Goal: Find specific page/section: Find specific page/section

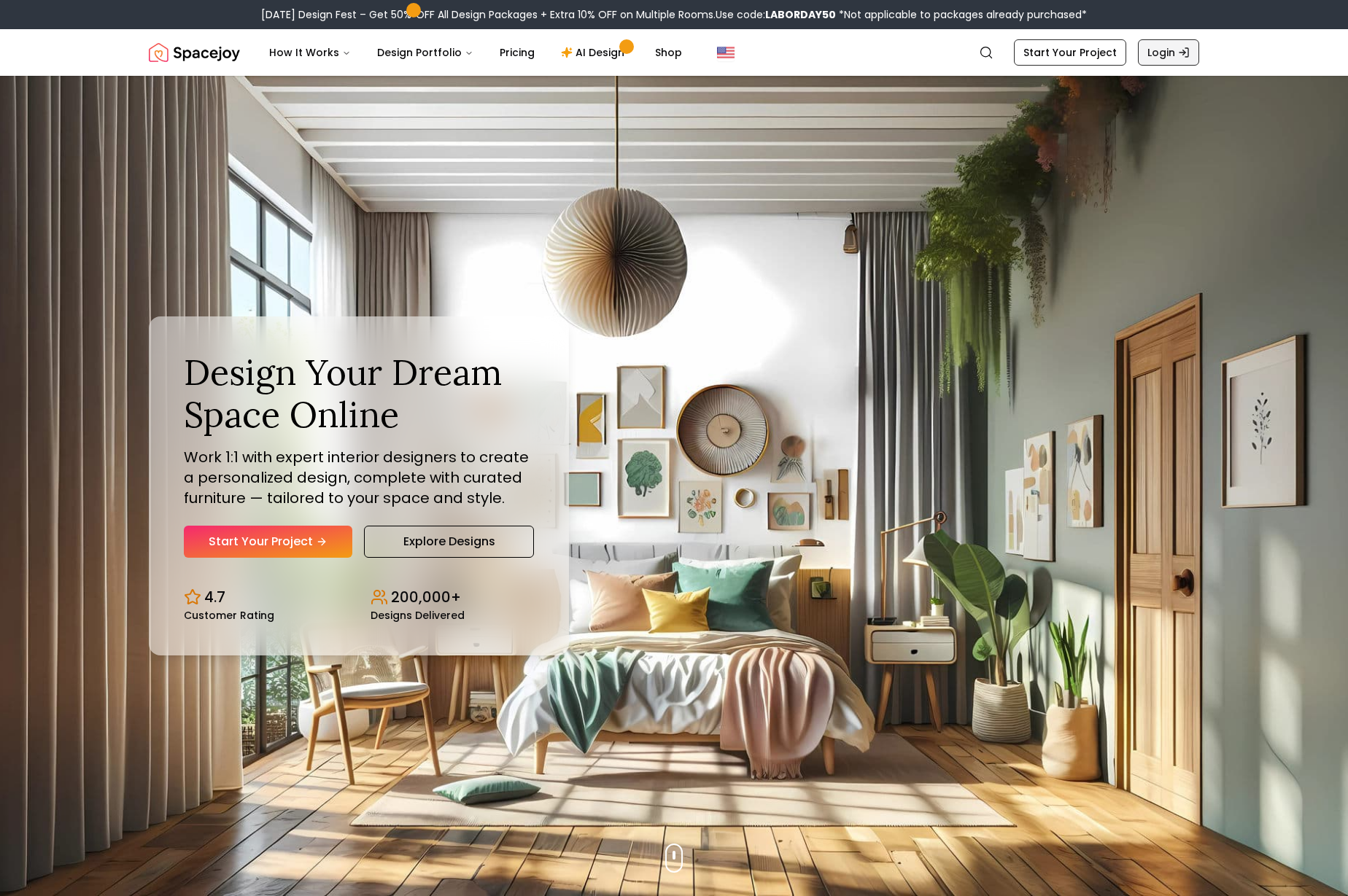
click at [1173, 51] on link "Login" at bounding box center [1168, 52] width 62 height 26
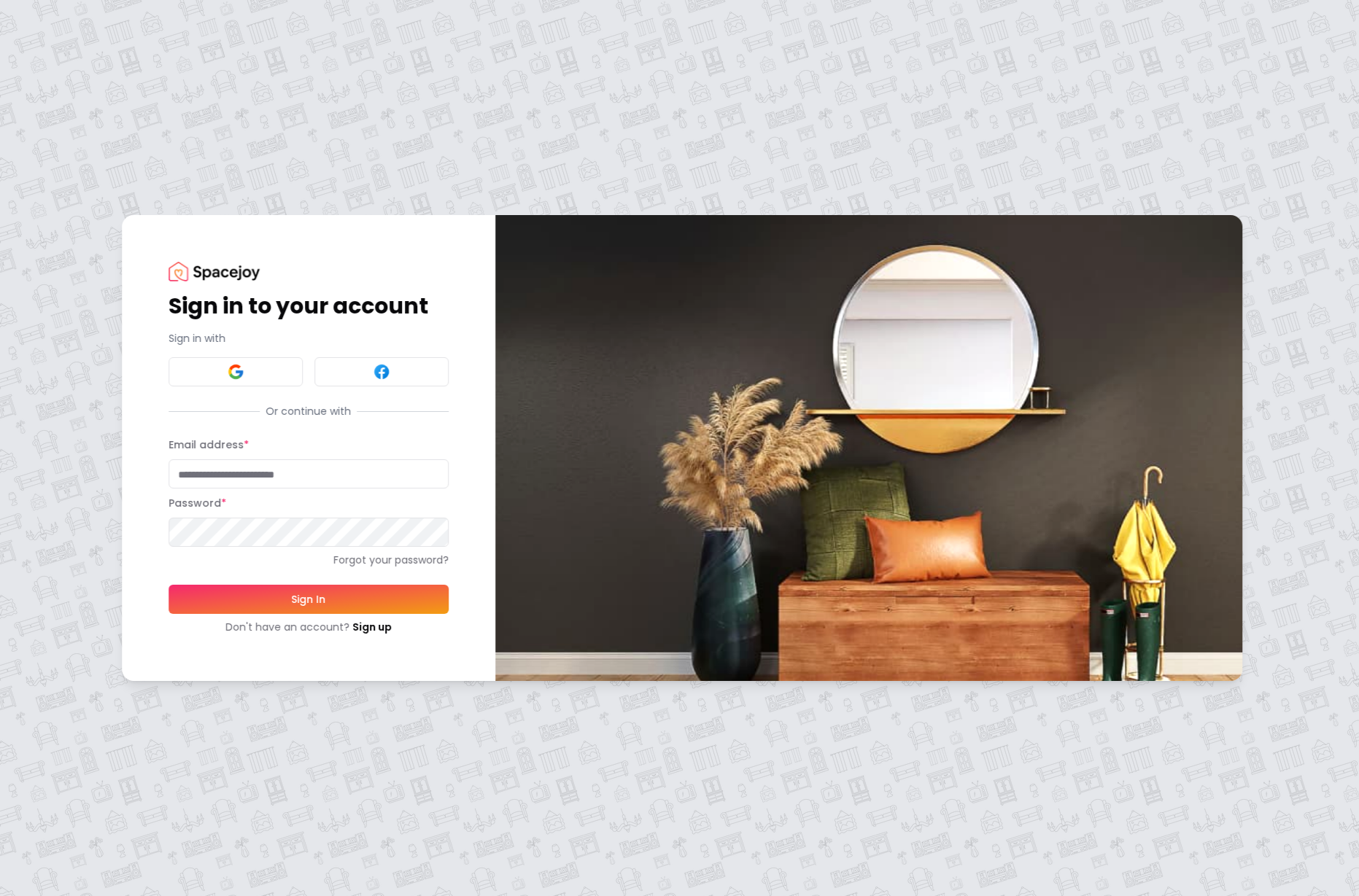
type input "**********"
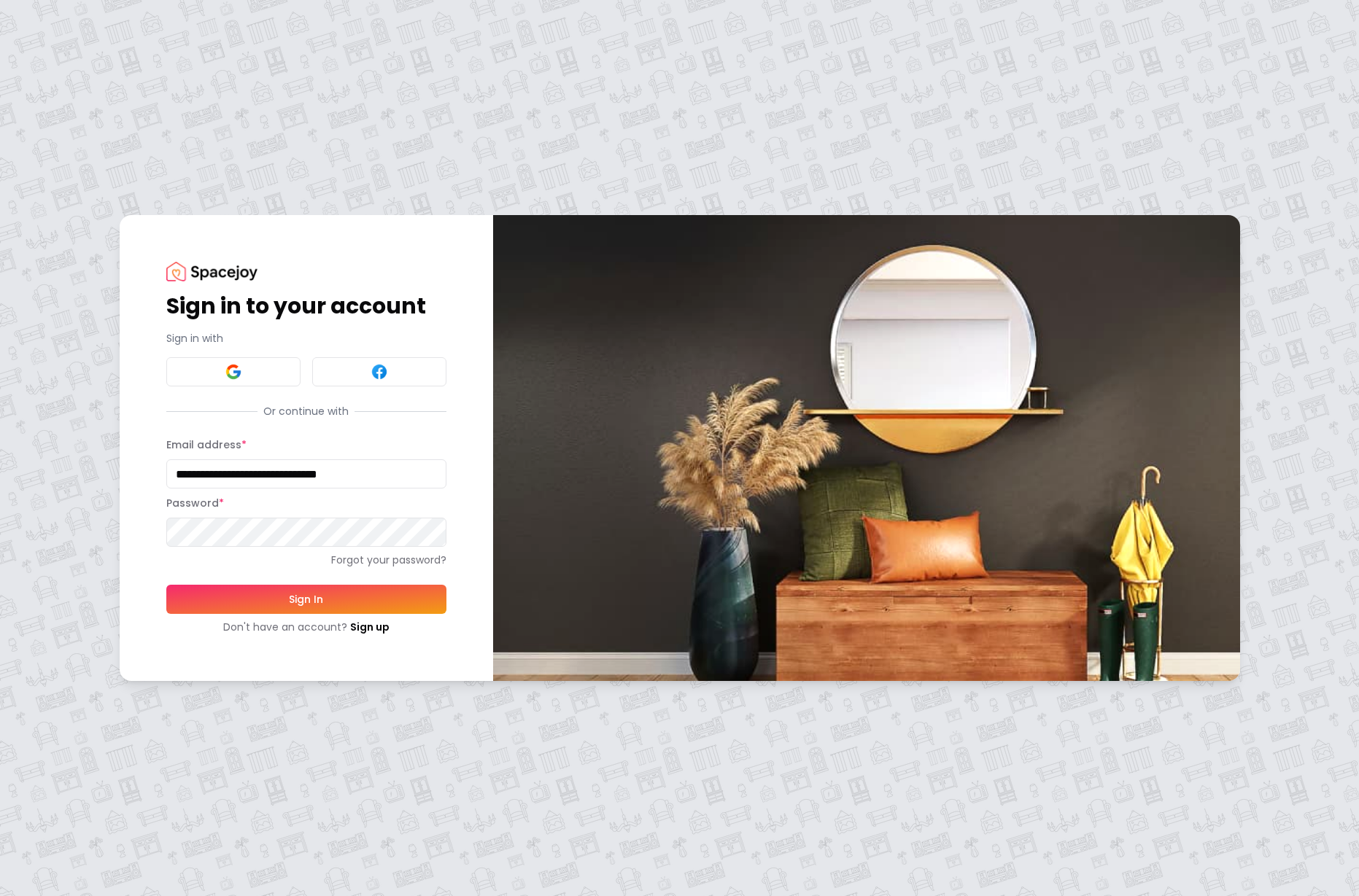
click at [310, 604] on button "Sign In" at bounding box center [306, 600] width 280 height 29
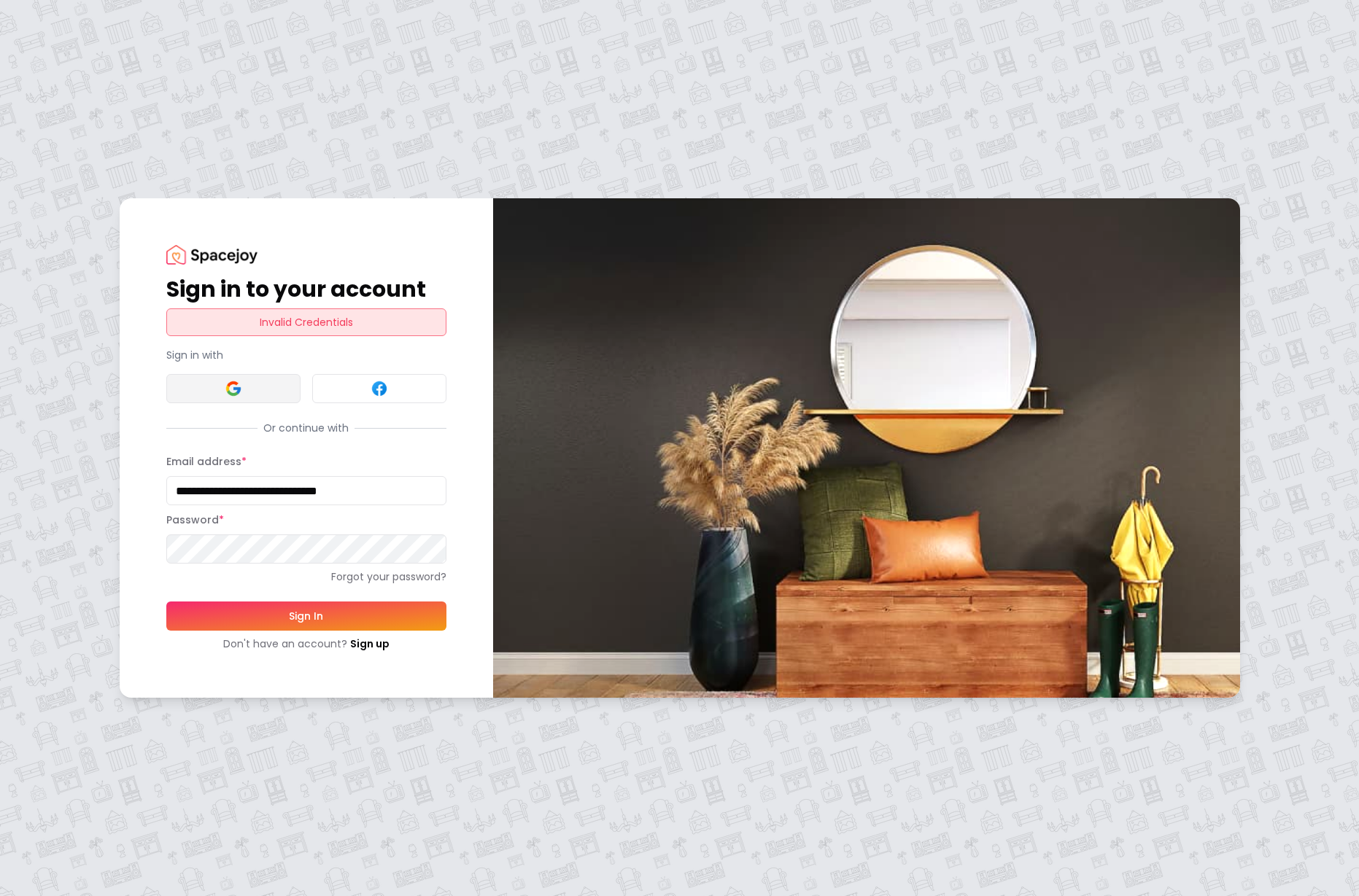
click at [234, 386] on img at bounding box center [234, 388] width 18 height 18
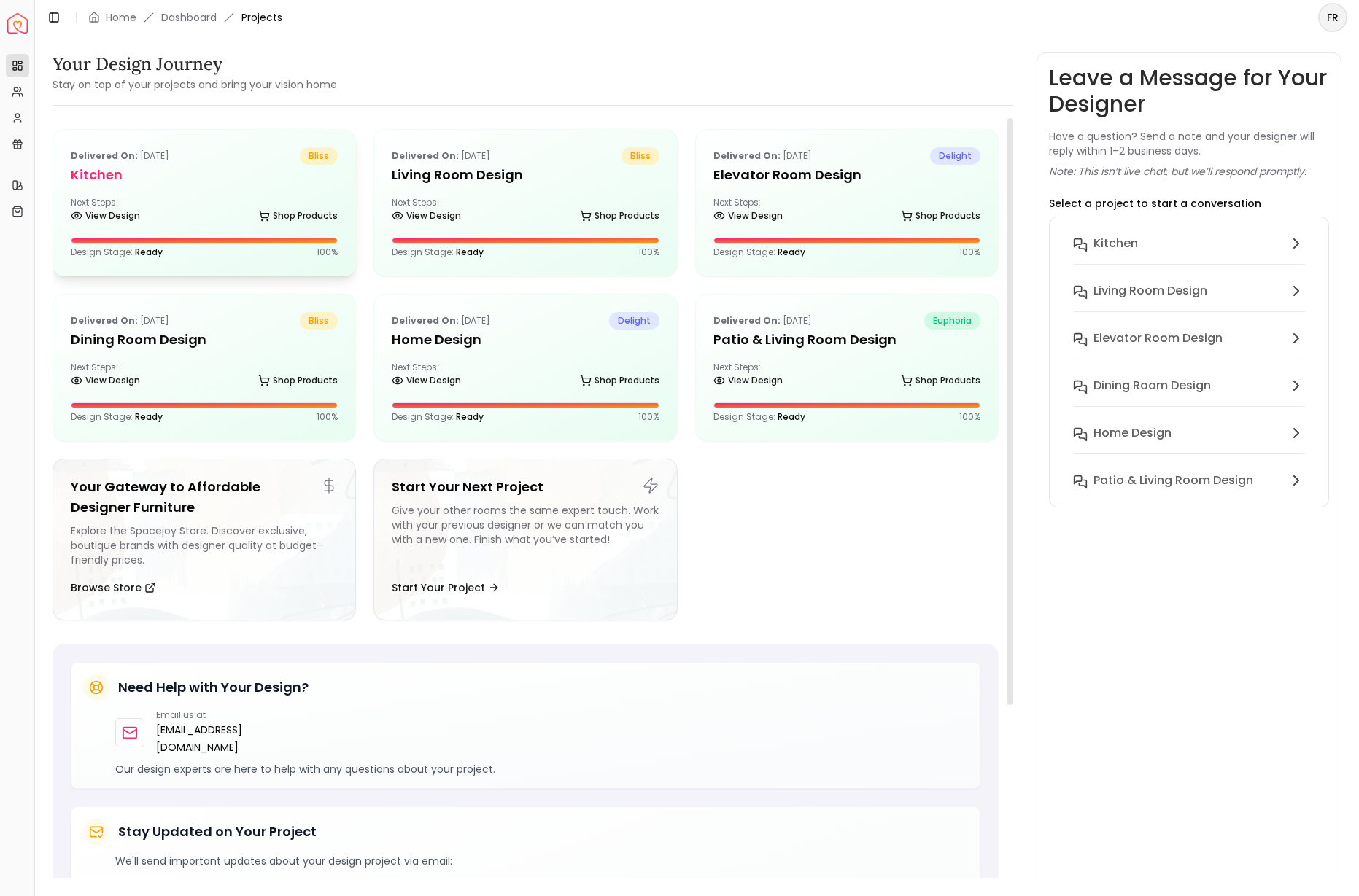
click at [113, 165] on h5 "Kitchen" at bounding box center [204, 174] width 267 height 21
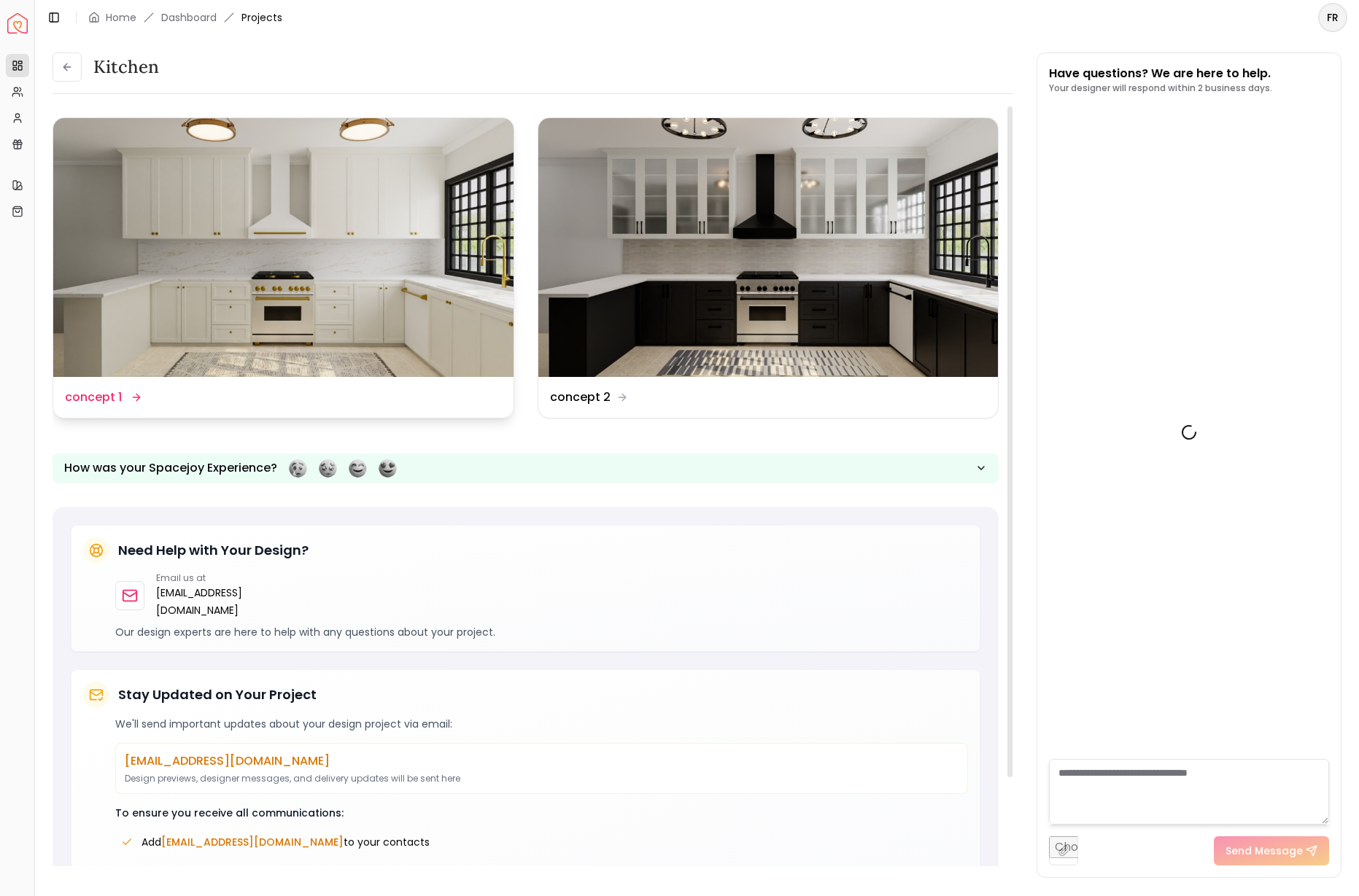
scroll to position [207, 0]
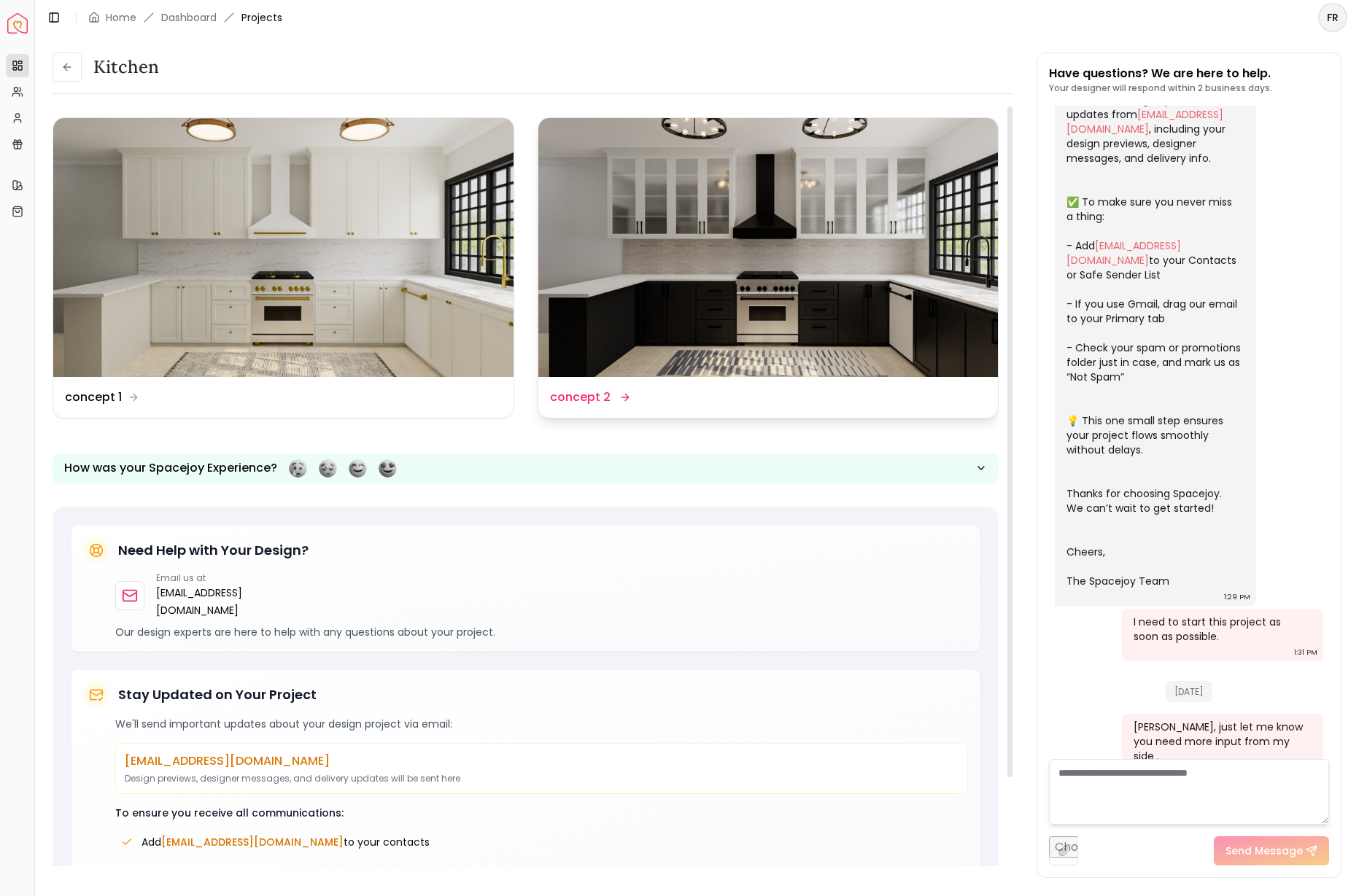
click at [635, 221] on img at bounding box center [768, 247] width 460 height 259
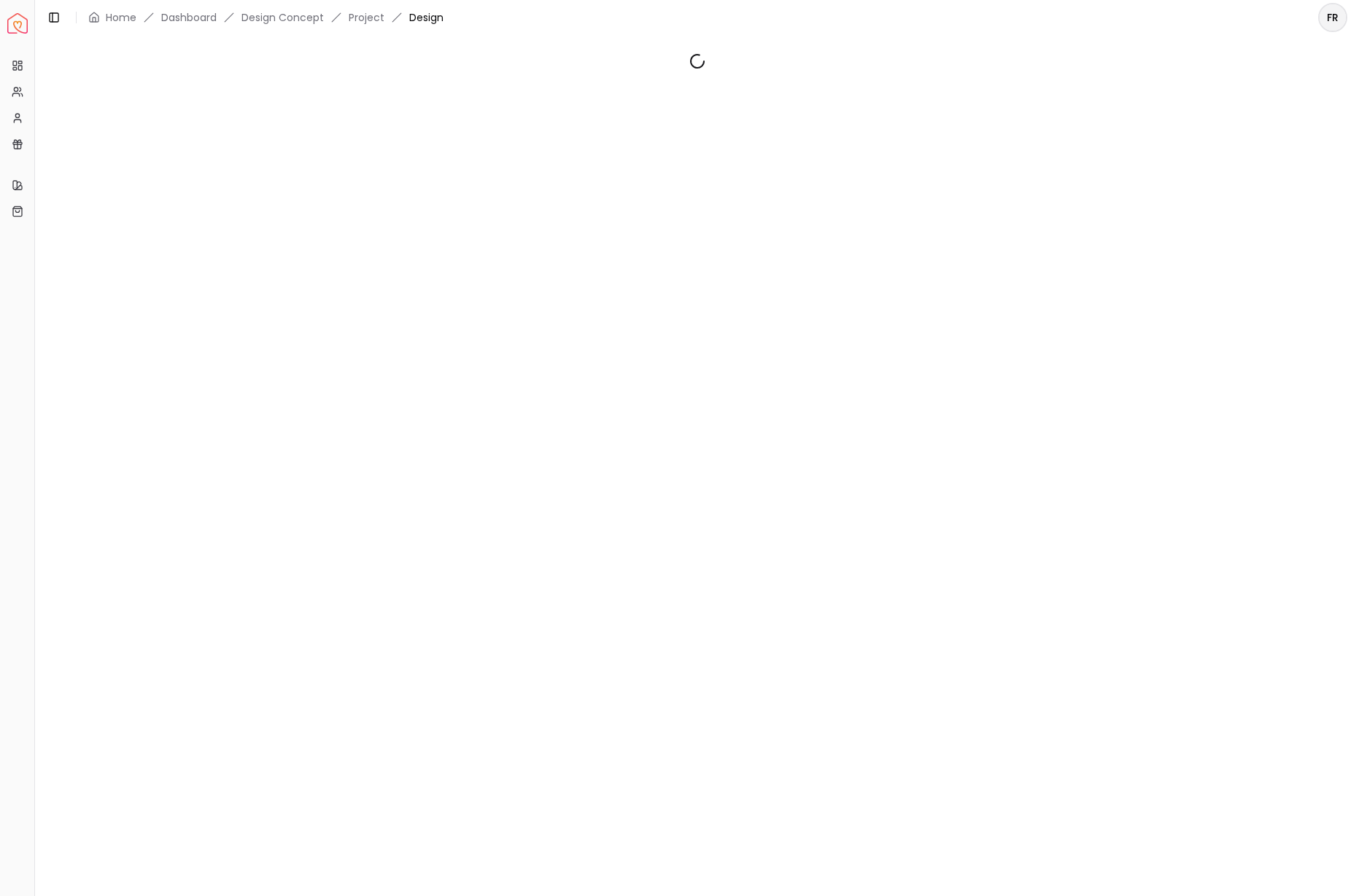
click at [635, 221] on div at bounding box center [697, 458] width 1324 height 845
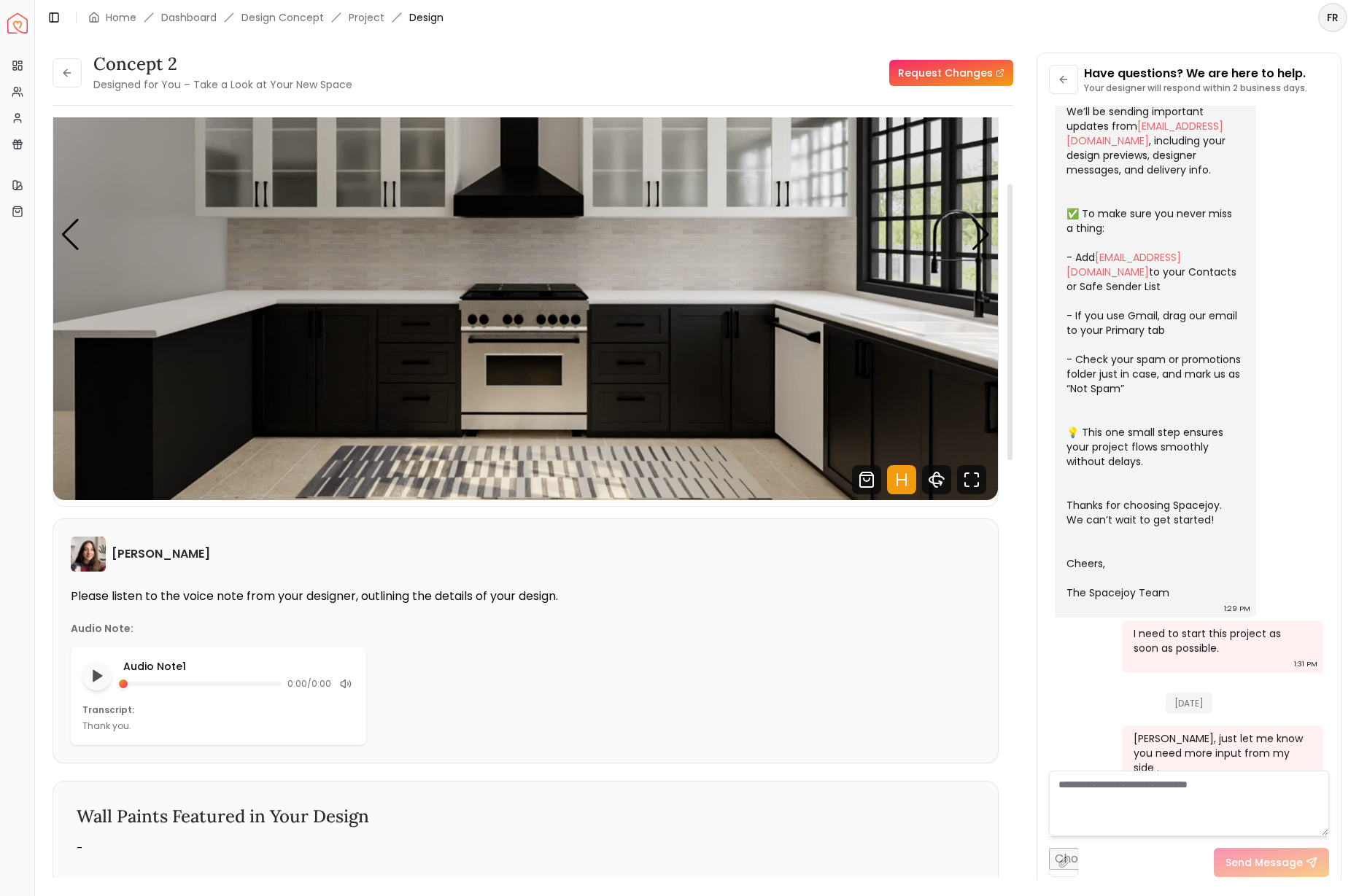
scroll to position [120, 0]
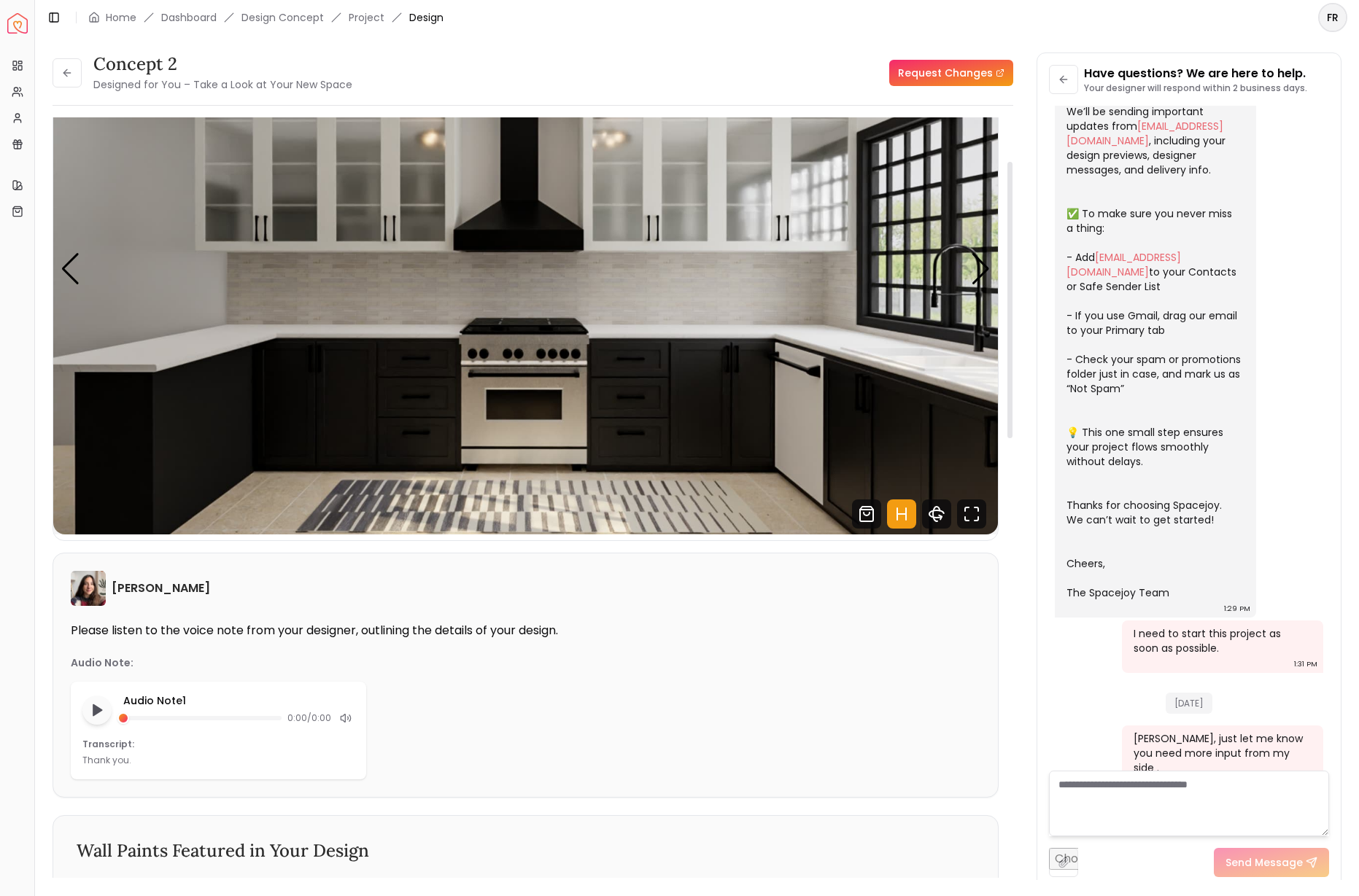
click at [647, 364] on img "1 / 5" at bounding box center [524, 269] width 944 height 531
click at [68, 68] on icon at bounding box center [68, 73] width 12 height 12
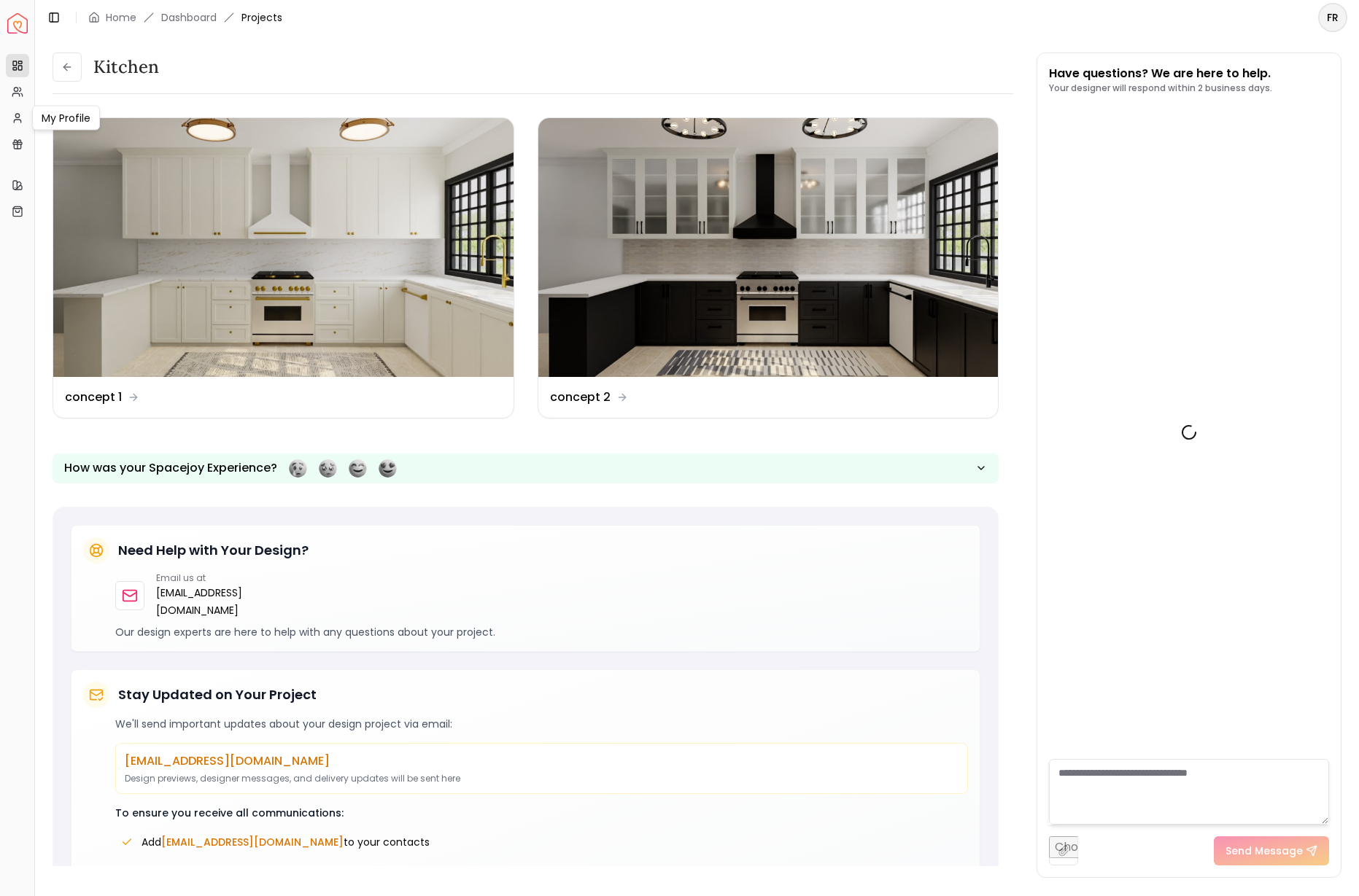
scroll to position [207, 0]
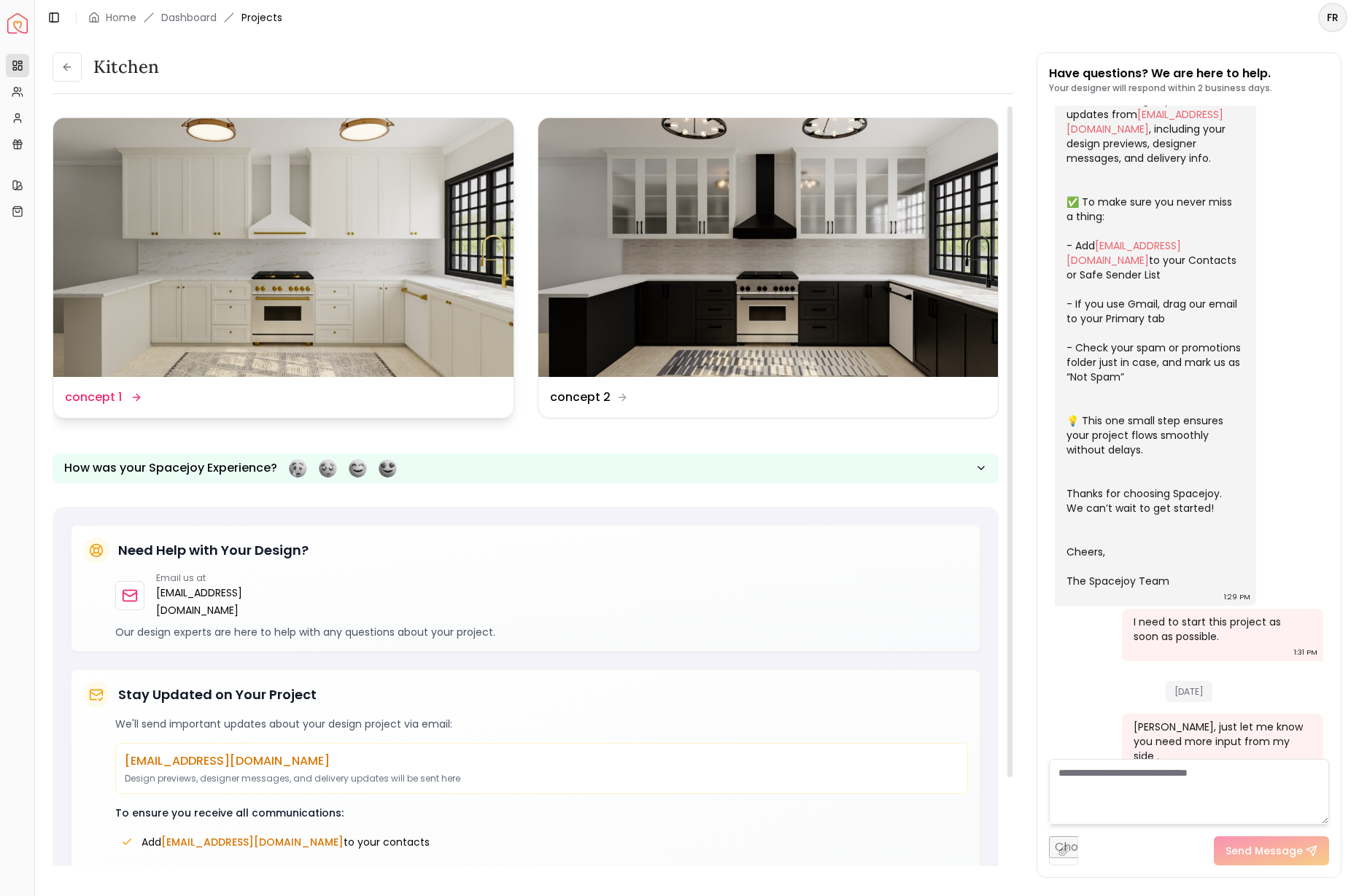
click at [364, 311] on img at bounding box center [283, 247] width 460 height 259
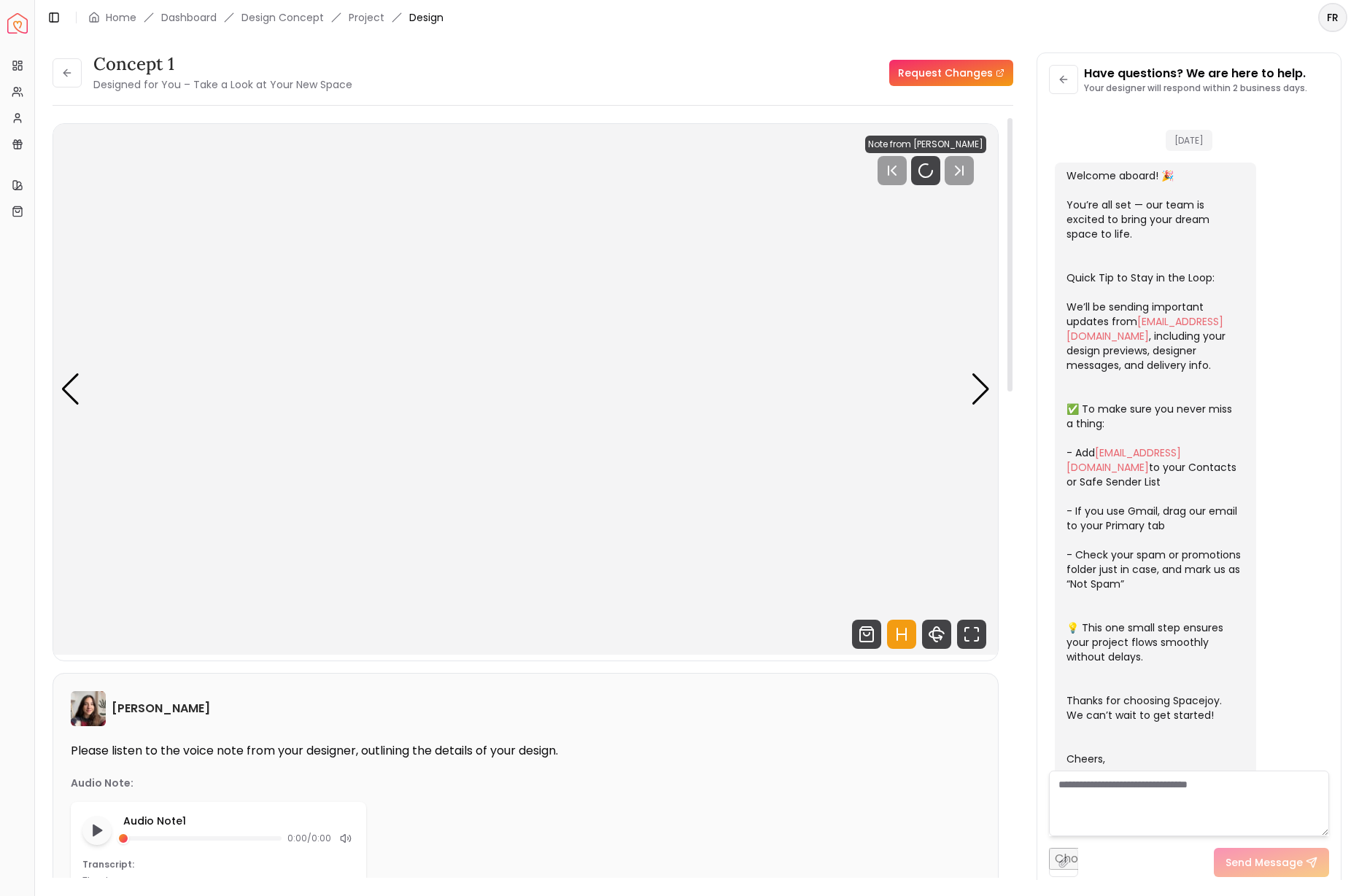
scroll to position [196, 0]
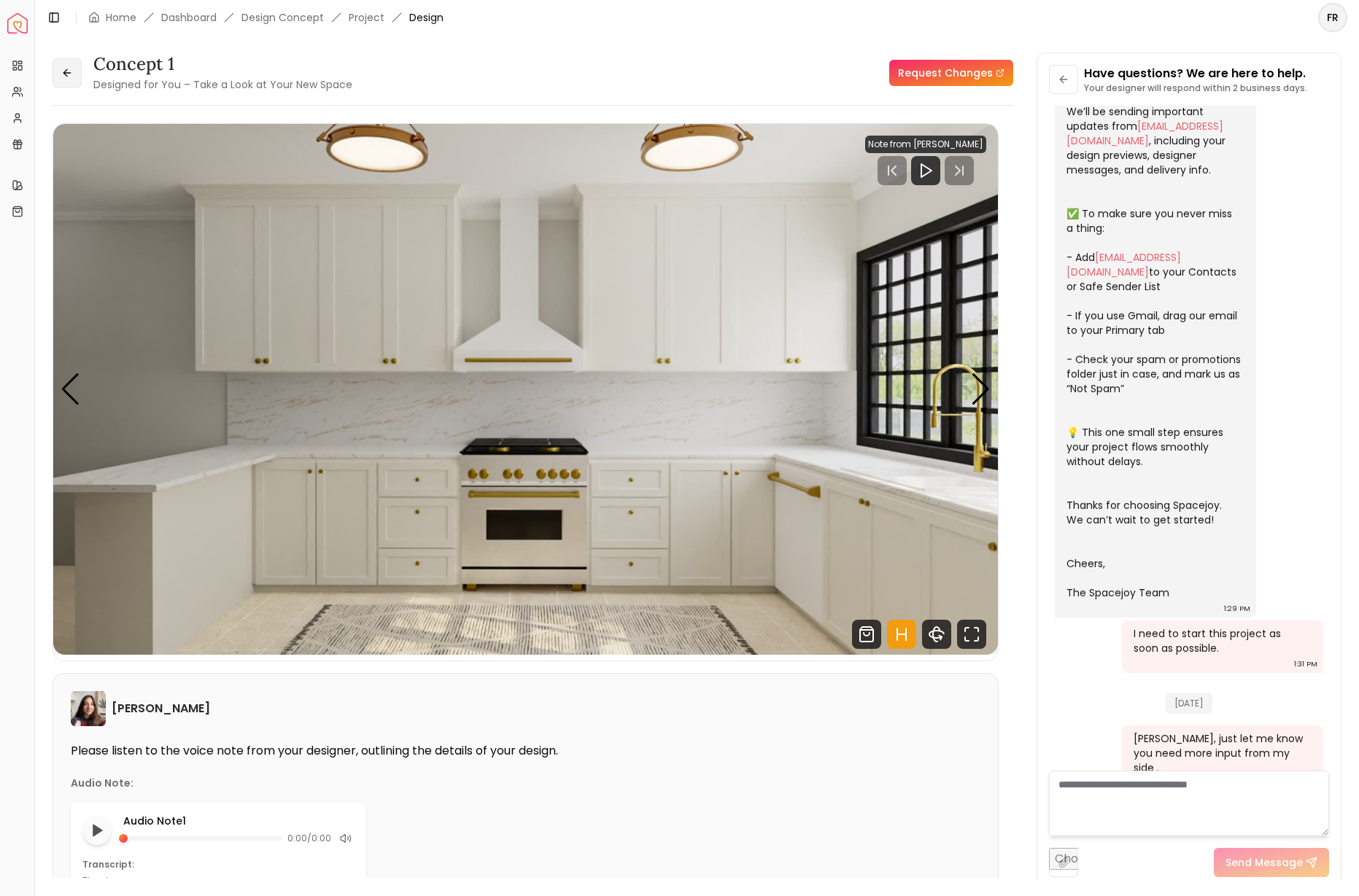
click at [69, 71] on icon at bounding box center [68, 73] width 12 height 12
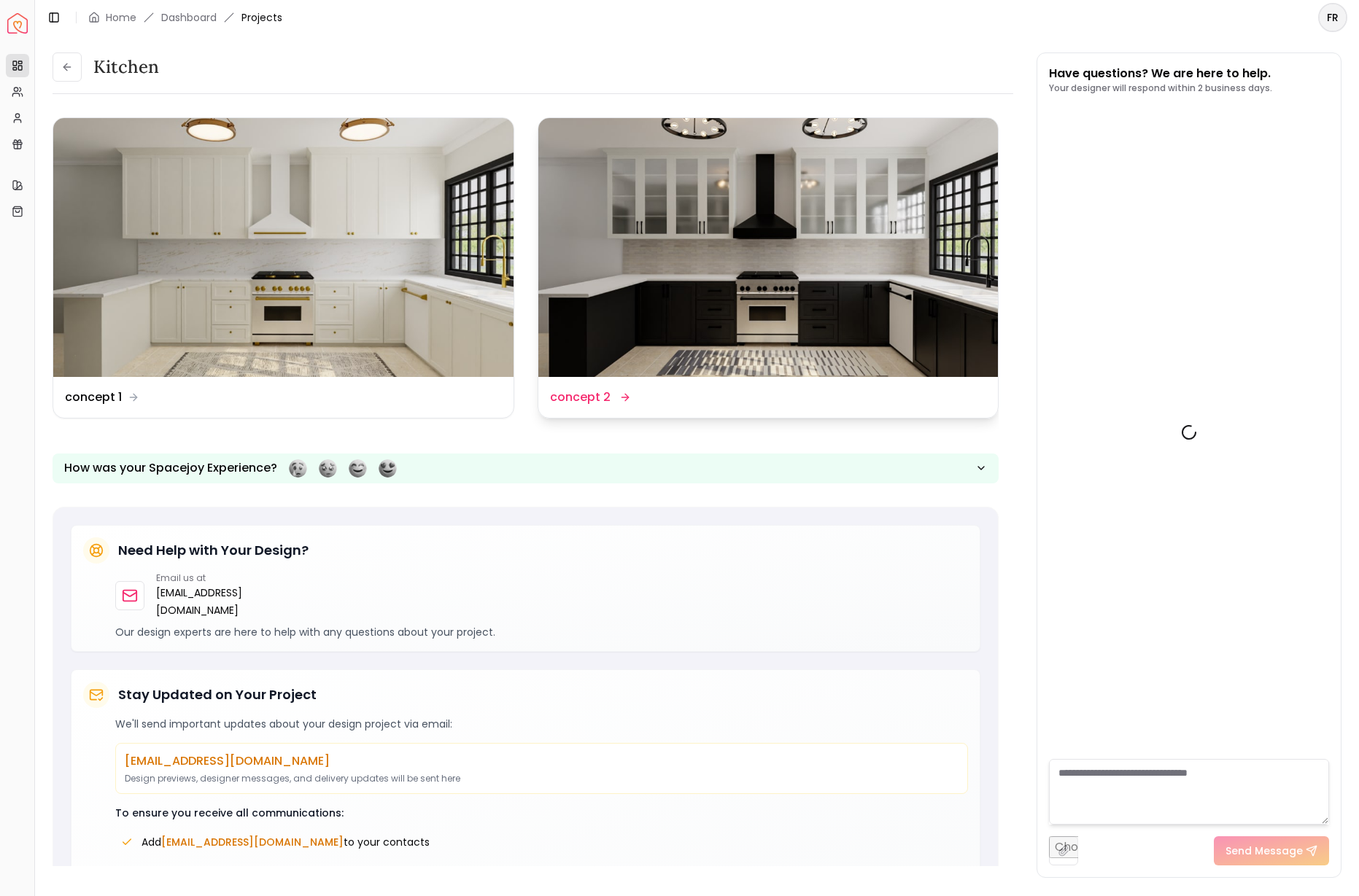
scroll to position [207, 0]
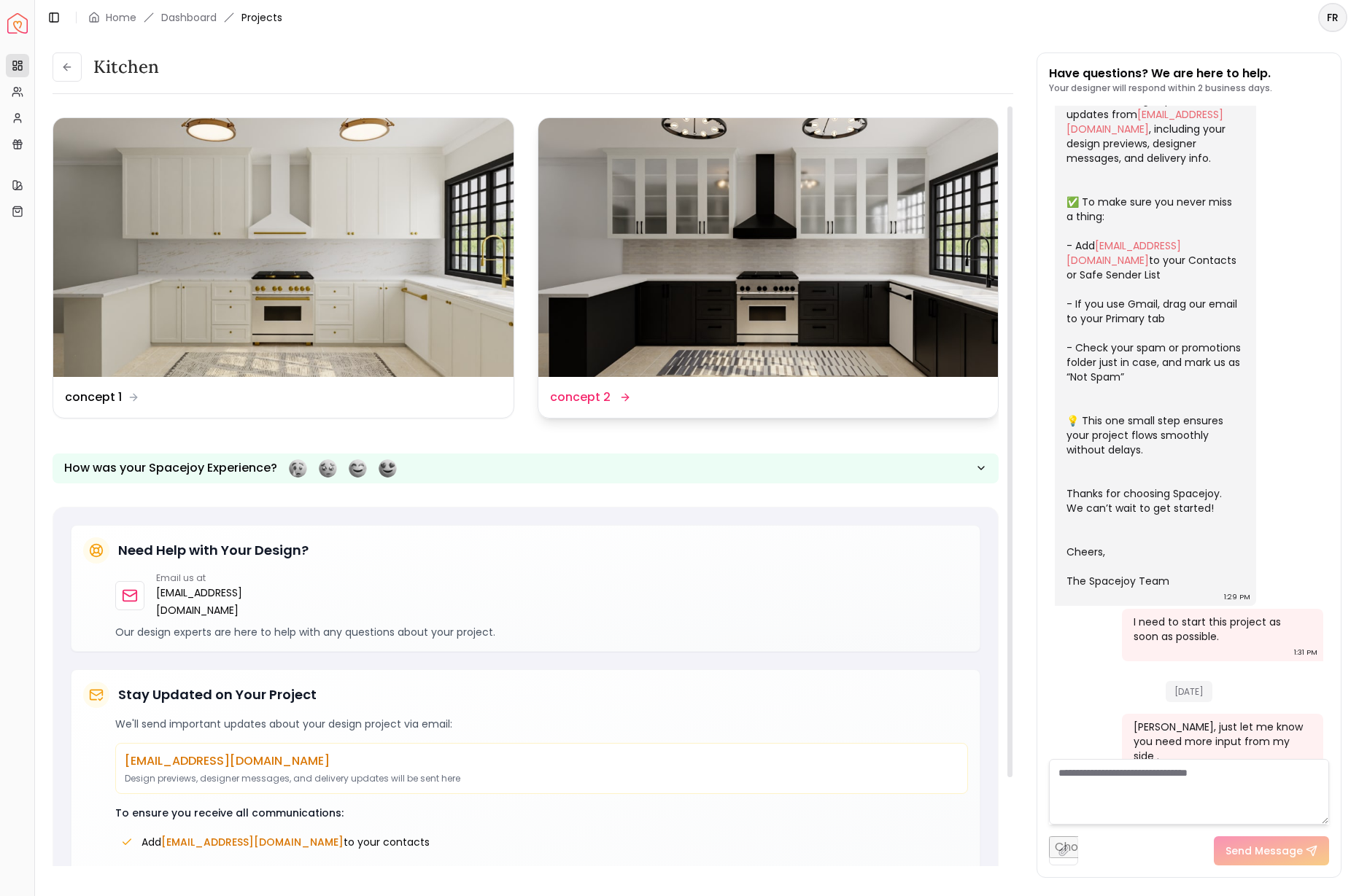
click at [776, 210] on img at bounding box center [768, 247] width 460 height 259
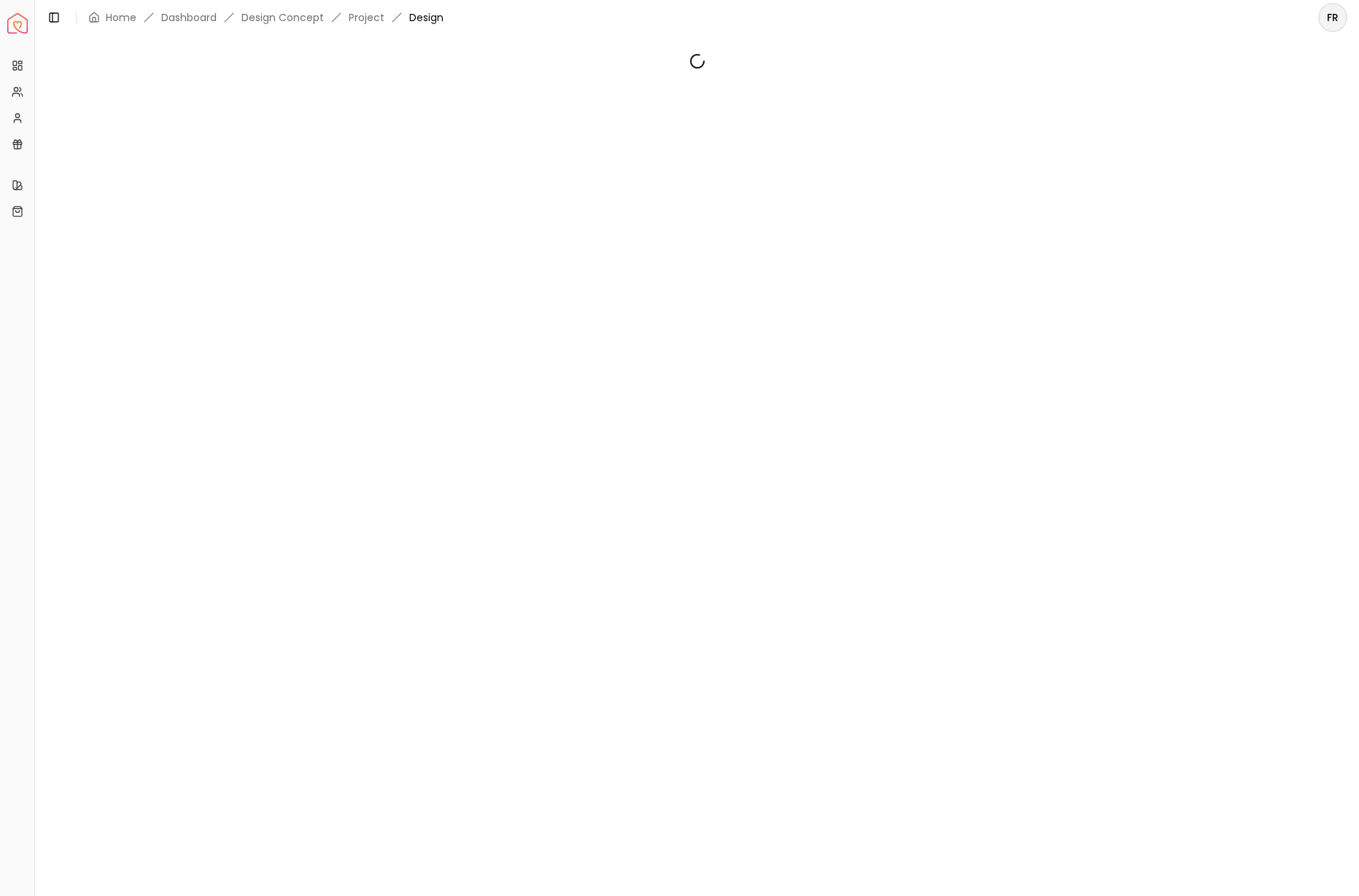
click at [776, 210] on div at bounding box center [697, 458] width 1324 height 845
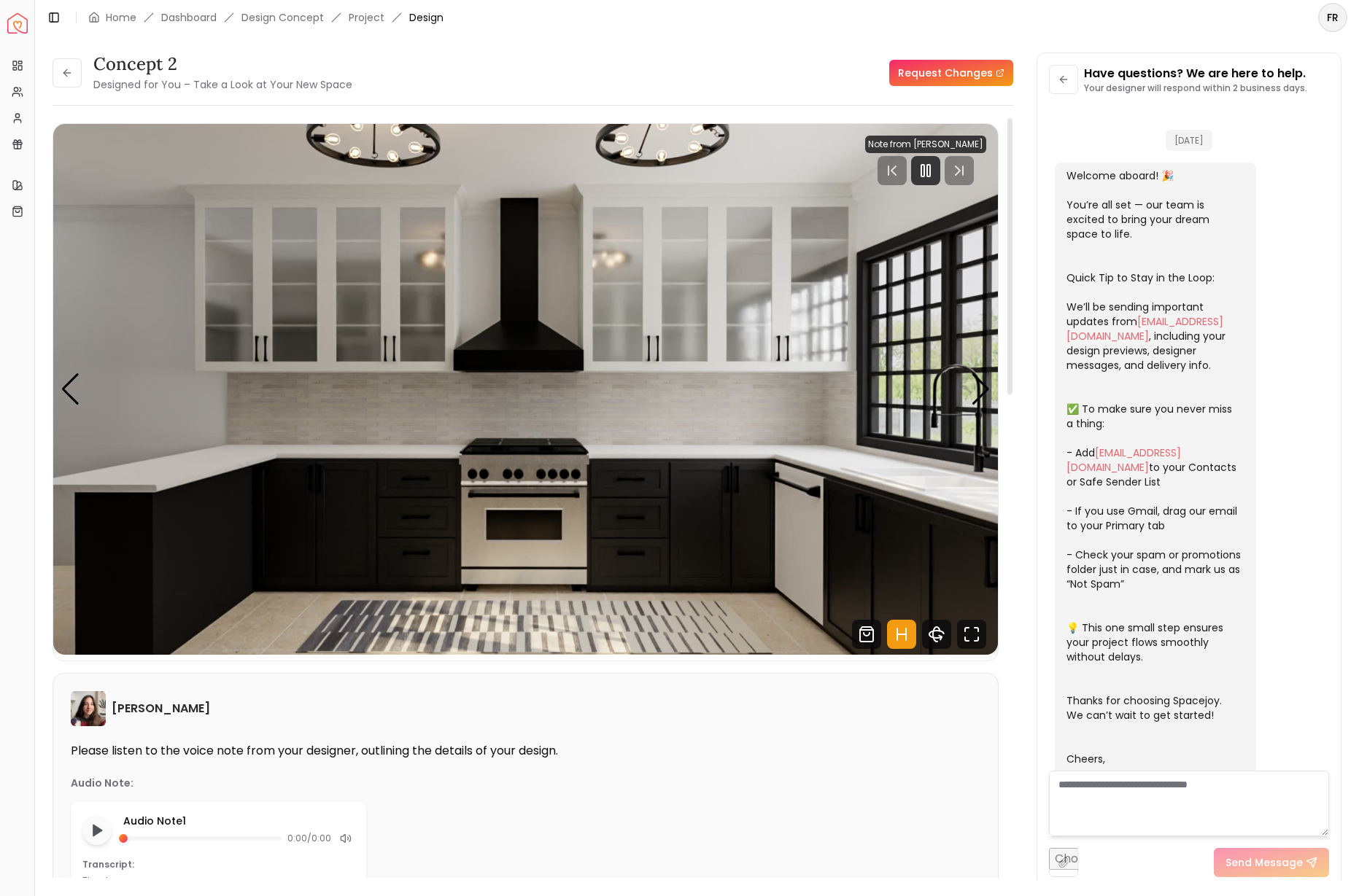
scroll to position [196, 0]
